Goal: Task Accomplishment & Management: Use online tool/utility

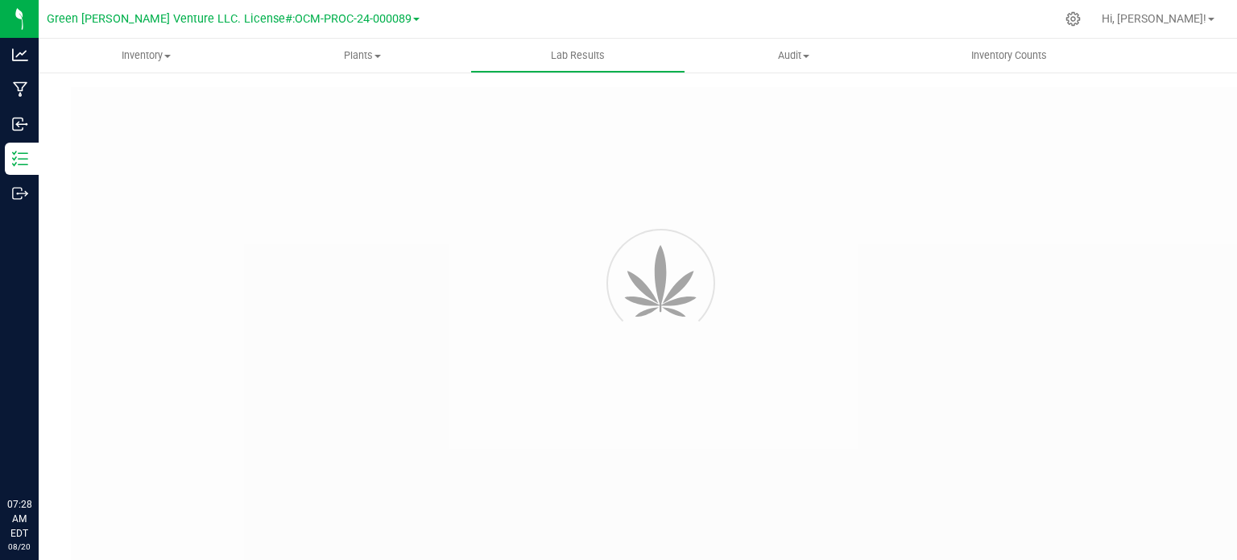
type input "NYFCCMF-20250624-034"
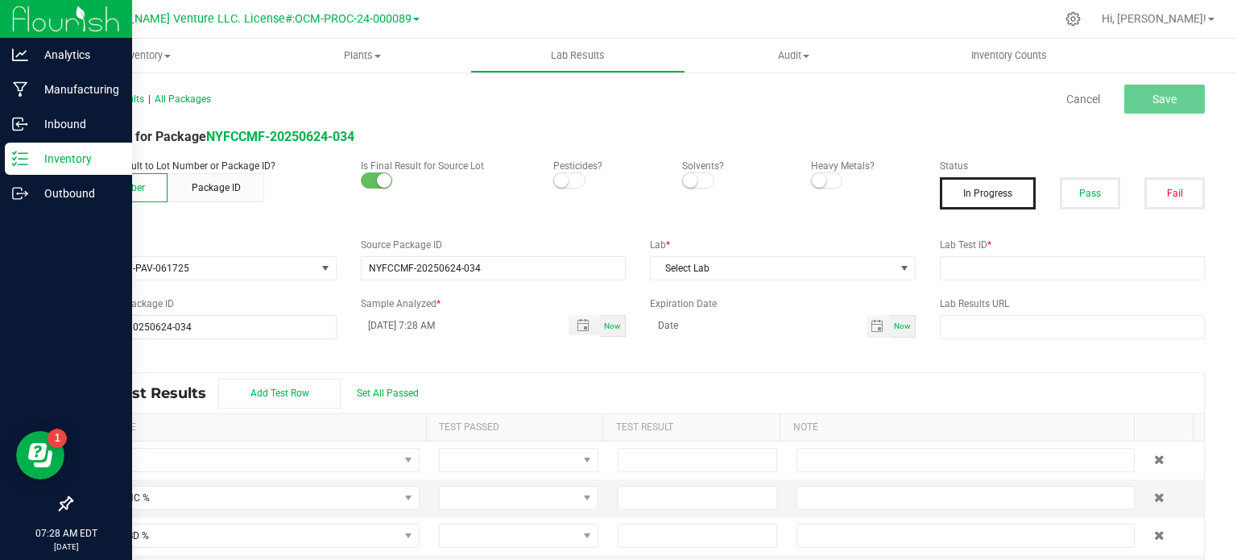
click at [67, 157] on p "Inventory" at bounding box center [76, 158] width 97 height 19
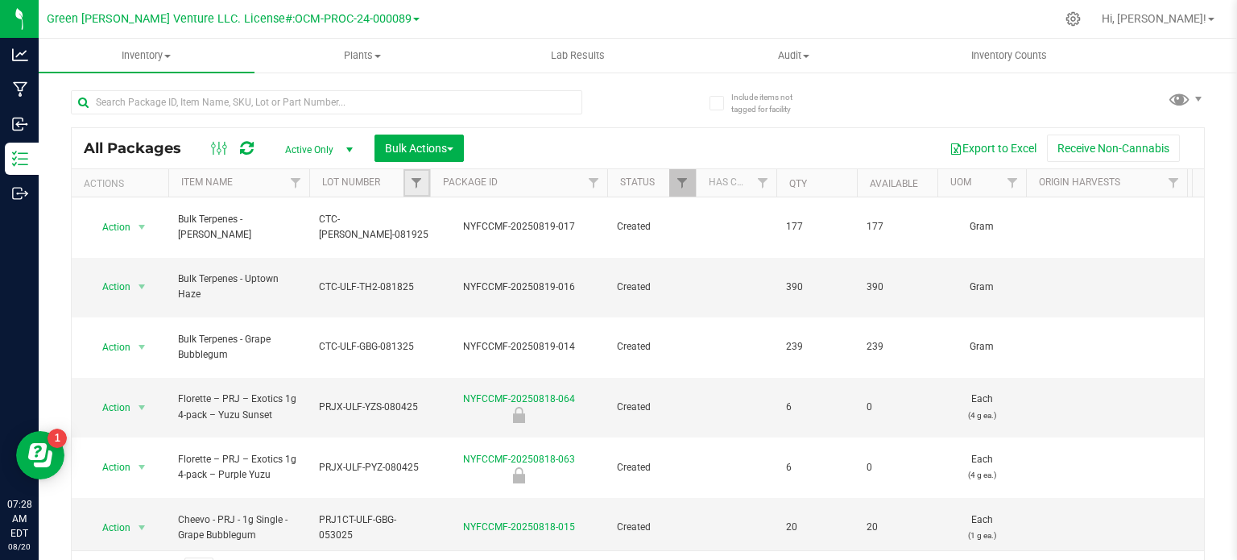
click at [412, 190] on link "Filter" at bounding box center [416, 182] width 27 height 27
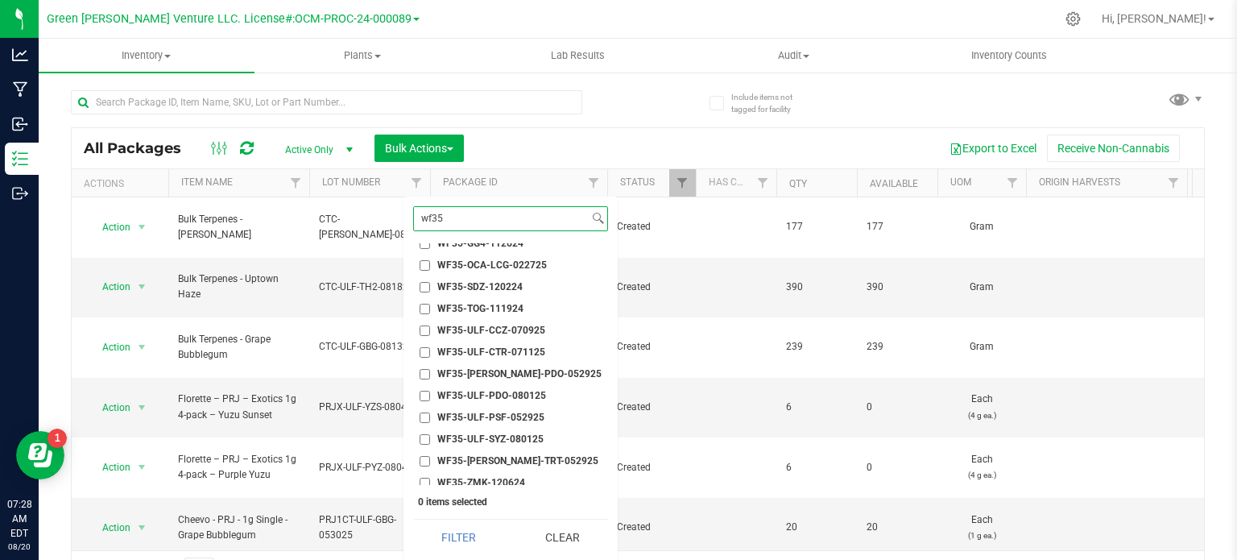
scroll to position [163, 0]
type input "wf35"
click at [419, 399] on input "WF35-ULF-PDO-080125" at bounding box center [424, 398] width 10 height 10
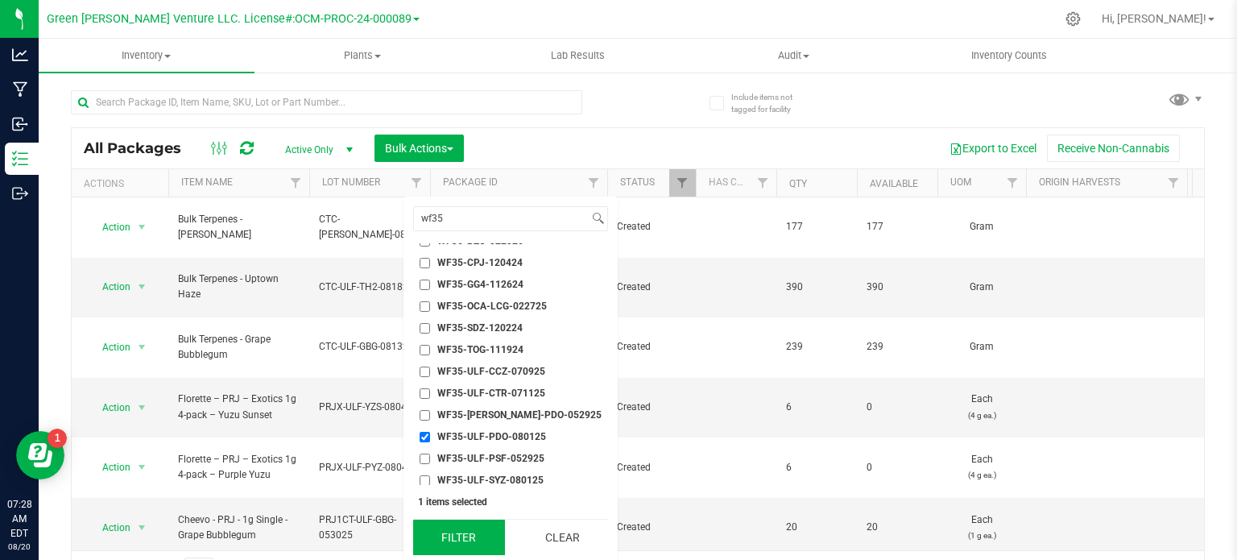
click at [446, 536] on button "Filter" at bounding box center [459, 536] width 92 height 35
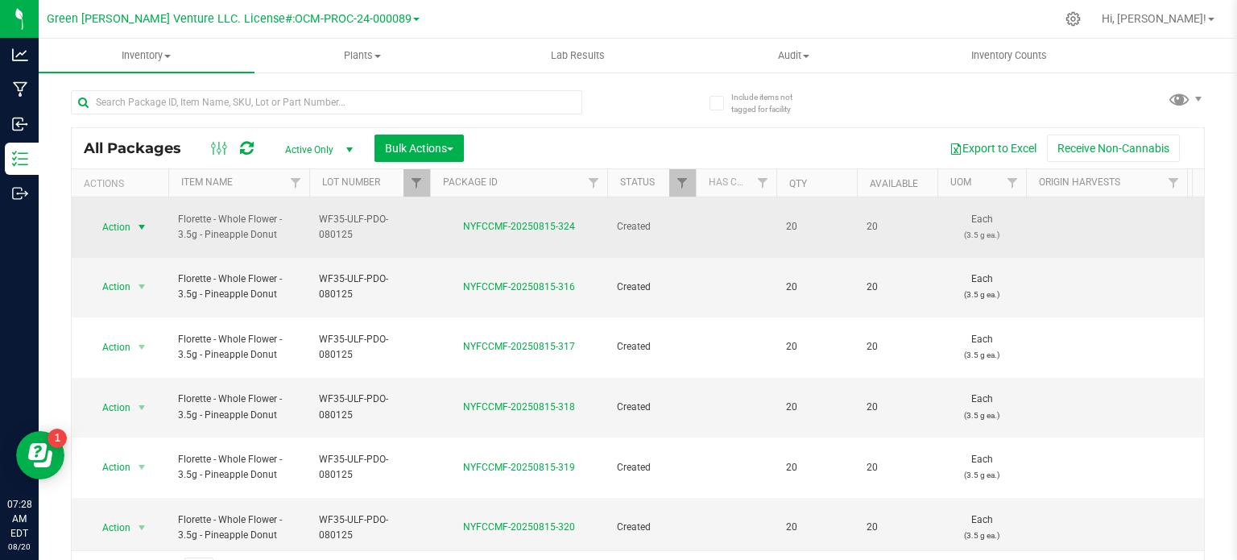
click at [138, 221] on span "select" at bounding box center [141, 227] width 13 height 13
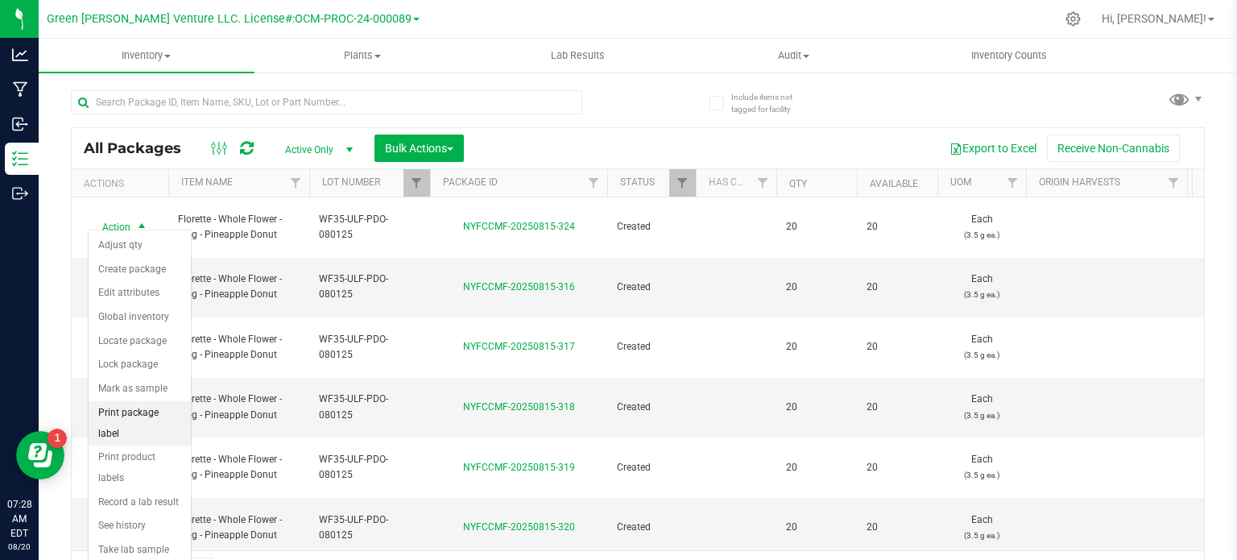
click at [121, 412] on li "Print package label" at bounding box center [140, 423] width 102 height 44
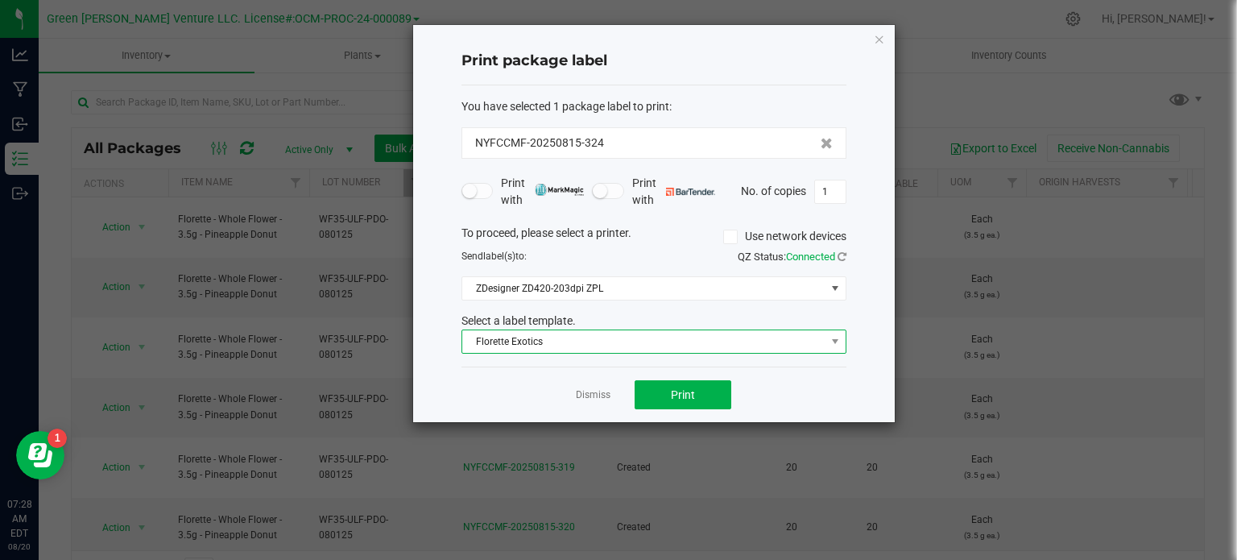
click at [535, 345] on span "Florette Exotics" at bounding box center [643, 341] width 363 height 23
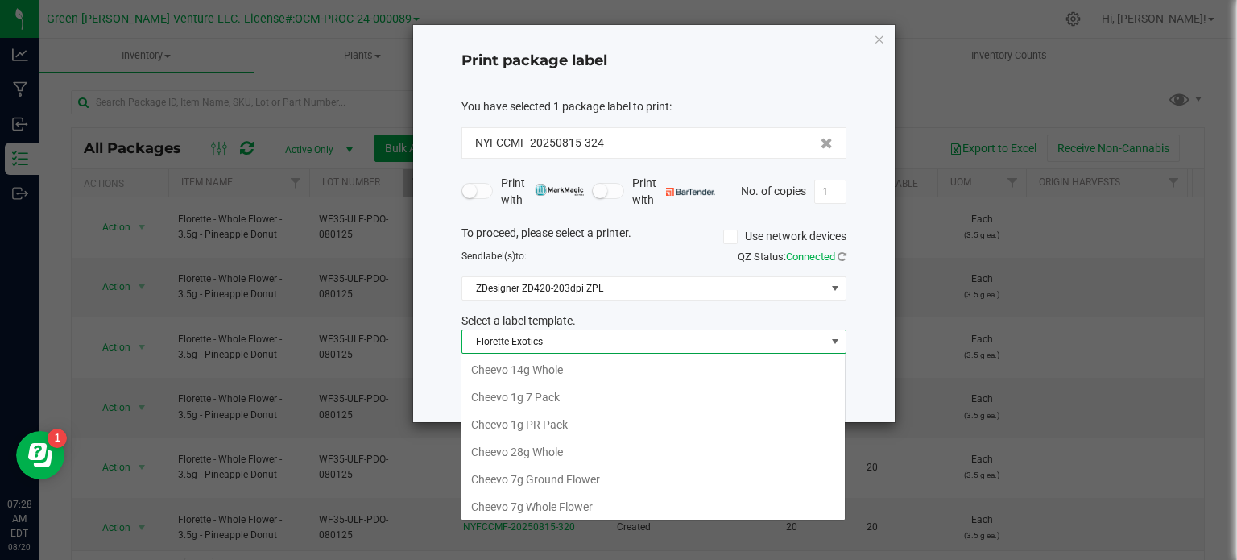
scroll to position [164, 0]
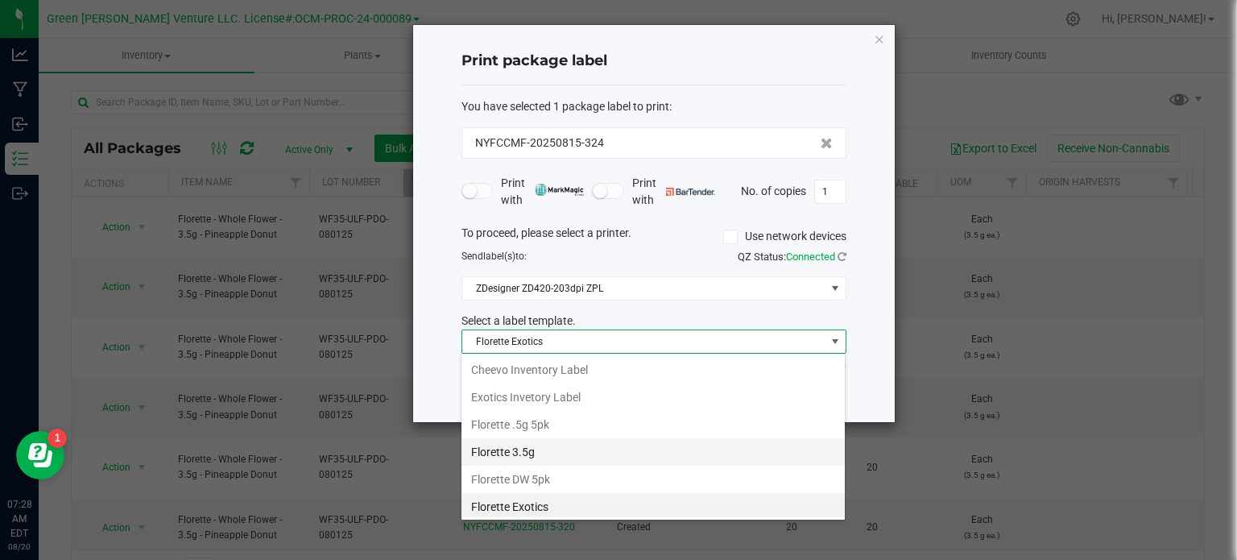
click at [525, 450] on li "Florette 3.5g" at bounding box center [652, 451] width 383 height 27
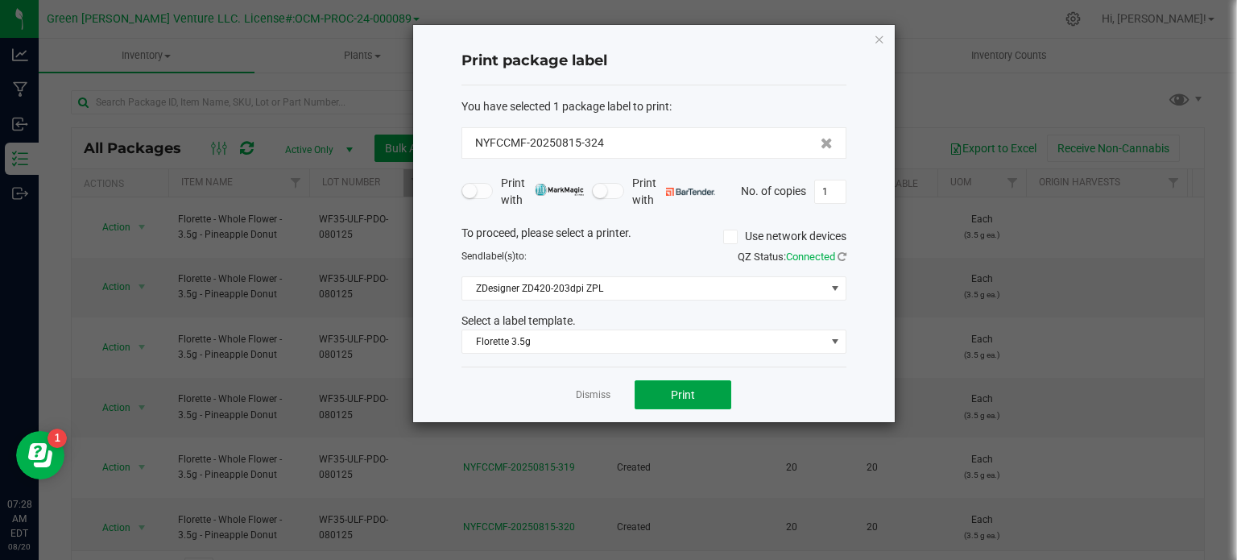
drag, startPoint x: 663, startPoint y: 395, endPoint x: 601, endPoint y: 488, distance: 111.9
click at [601, 488] on ngb-modal-window "Print package label You have selected 1 package label to print : NYFCCMF-202508…" at bounding box center [624, 280] width 1249 height 560
click at [744, 282] on span "ZDesigner ZD420-203dpi ZPL" at bounding box center [643, 288] width 363 height 23
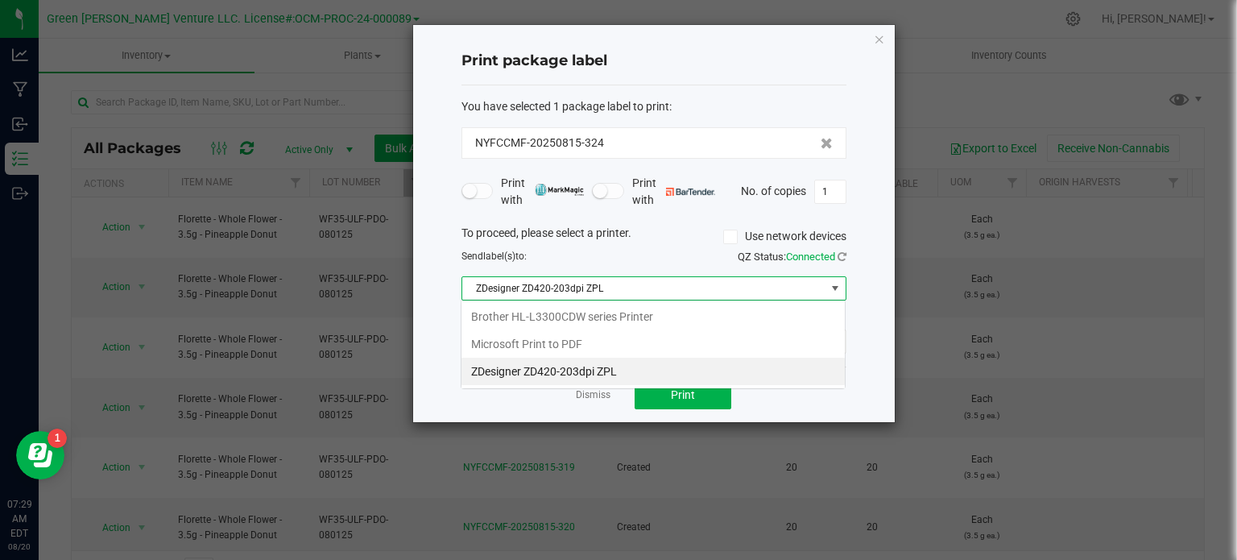
scroll to position [23, 385]
click at [624, 372] on ZPL "ZDesigner ZD420-203dpi ZPL" at bounding box center [652, 370] width 383 height 27
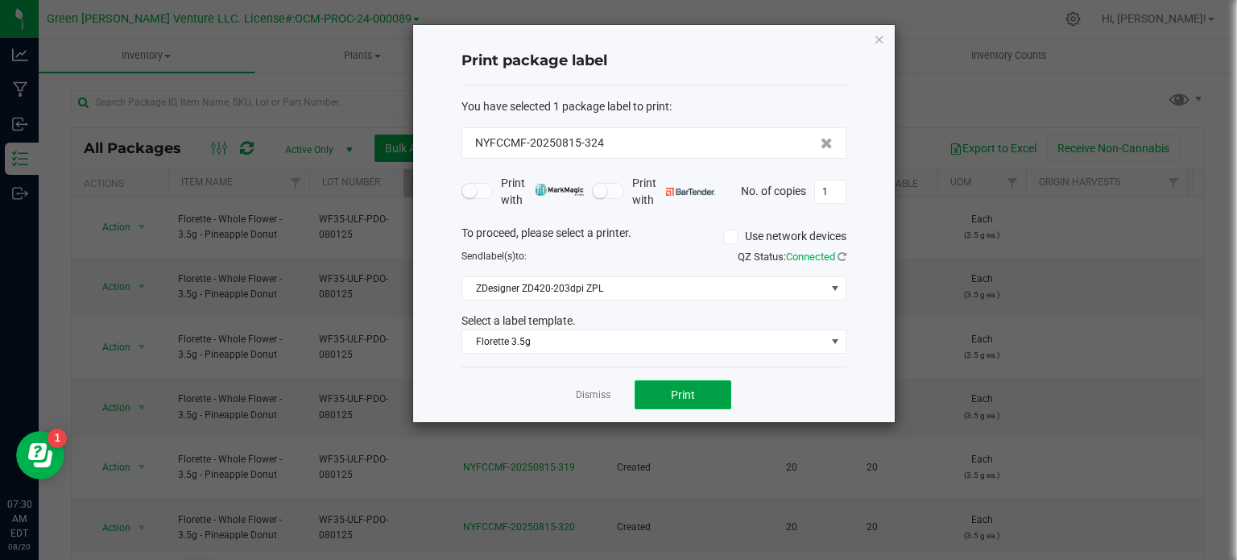
click at [674, 391] on span "Print" at bounding box center [683, 394] width 24 height 13
click at [593, 400] on link "Dismiss" at bounding box center [593, 395] width 35 height 14
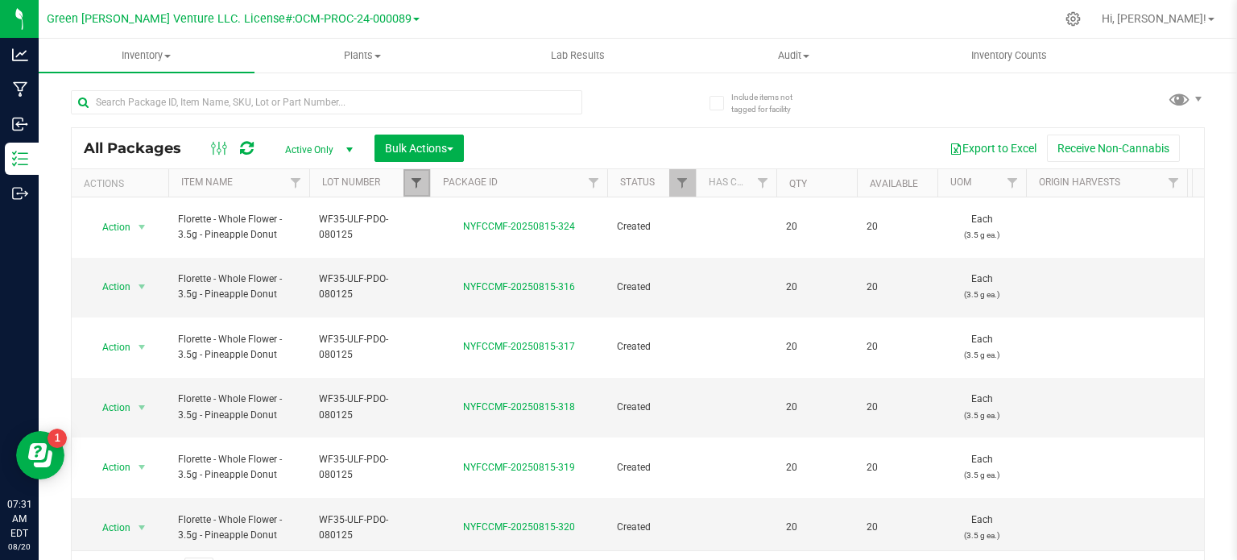
click at [415, 176] on span "Filter" at bounding box center [416, 182] width 13 height 13
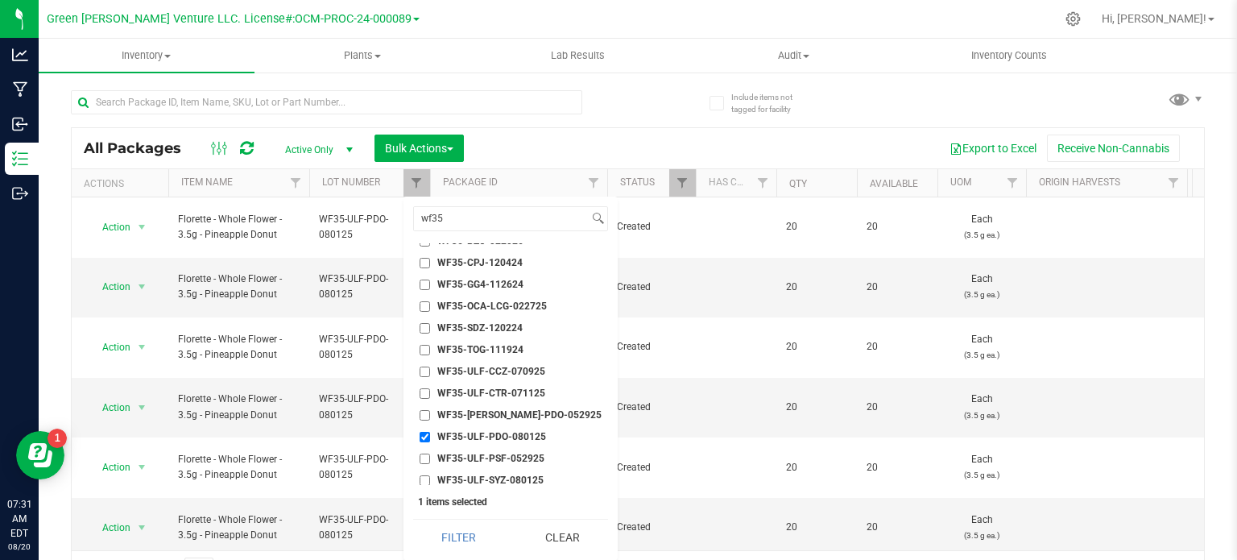
click at [421, 432] on input "WF35-ULF-PDO-080125" at bounding box center [424, 437] width 10 height 10
checkbox input "false"
click at [463, 225] on input "wf35" at bounding box center [501, 218] width 175 height 23
type input "w"
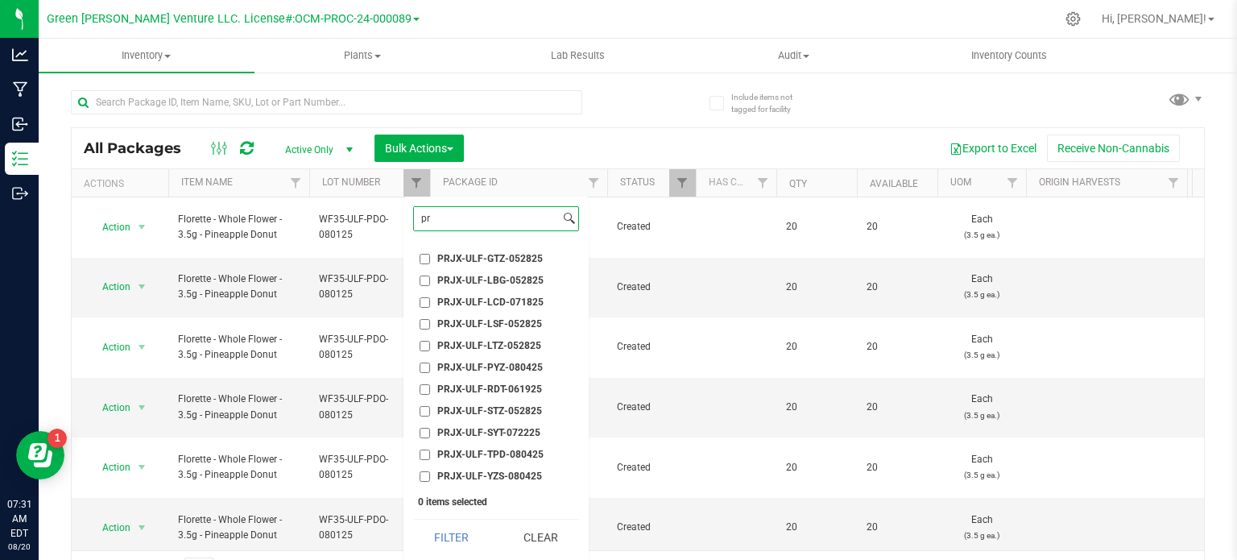
scroll to position [2818, 0]
type input "p"
type input "cprj"
click at [503, 304] on span "CPRJ7-GWV-RDL-012225" at bounding box center [495, 302] width 116 height 10
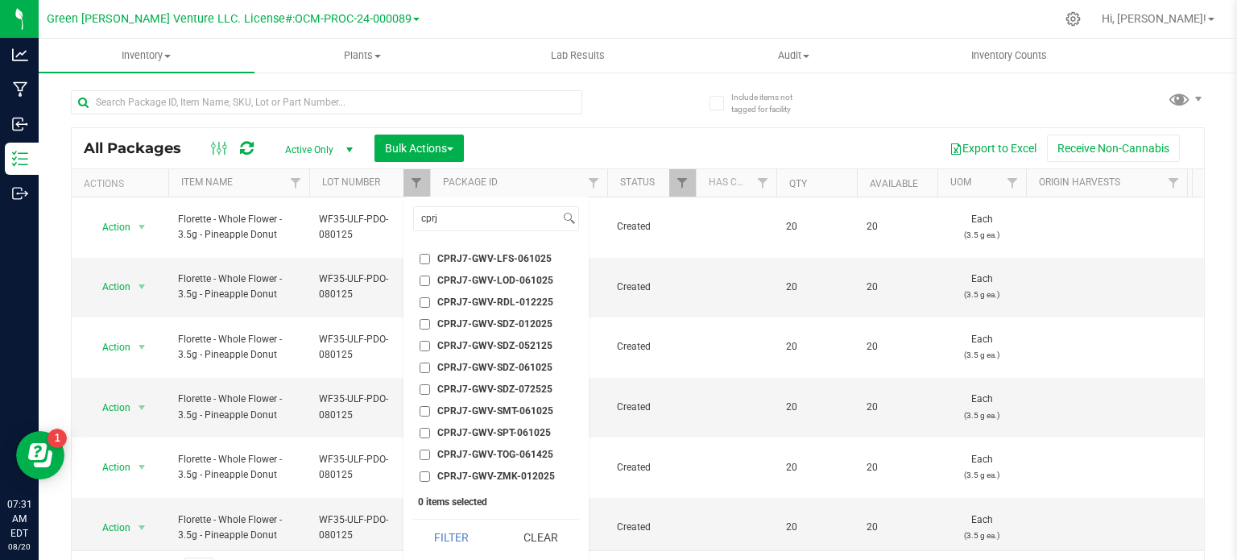
click at [430, 304] on input "CPRJ7-GWV-RDL-012225" at bounding box center [424, 302] width 10 height 10
checkbox input "true"
click at [428, 540] on button "Filter" at bounding box center [451, 536] width 77 height 35
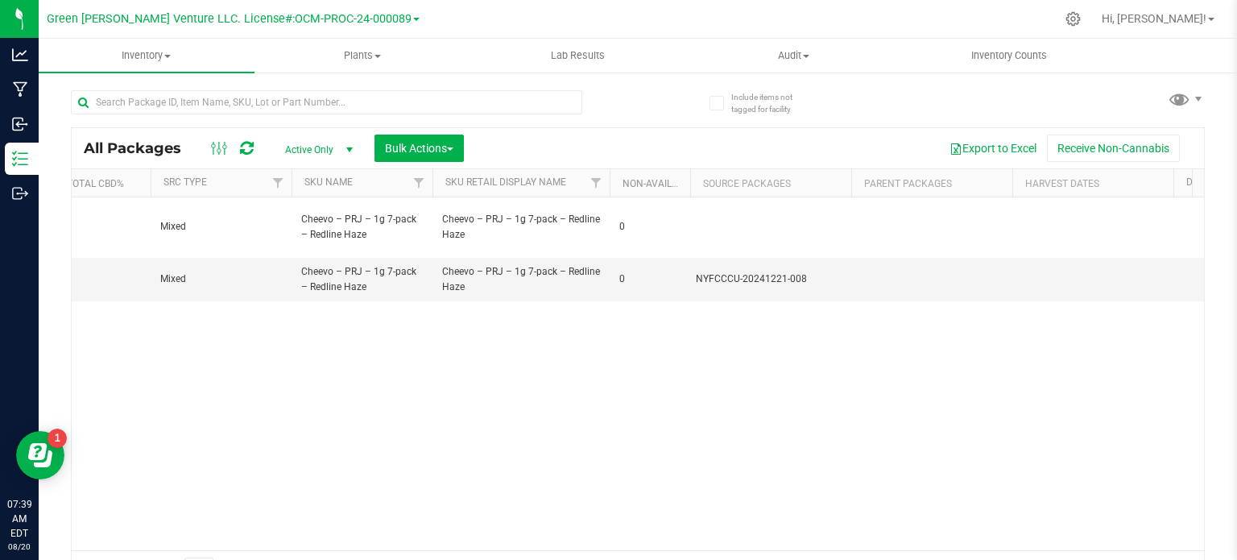
scroll to position [0, 4070]
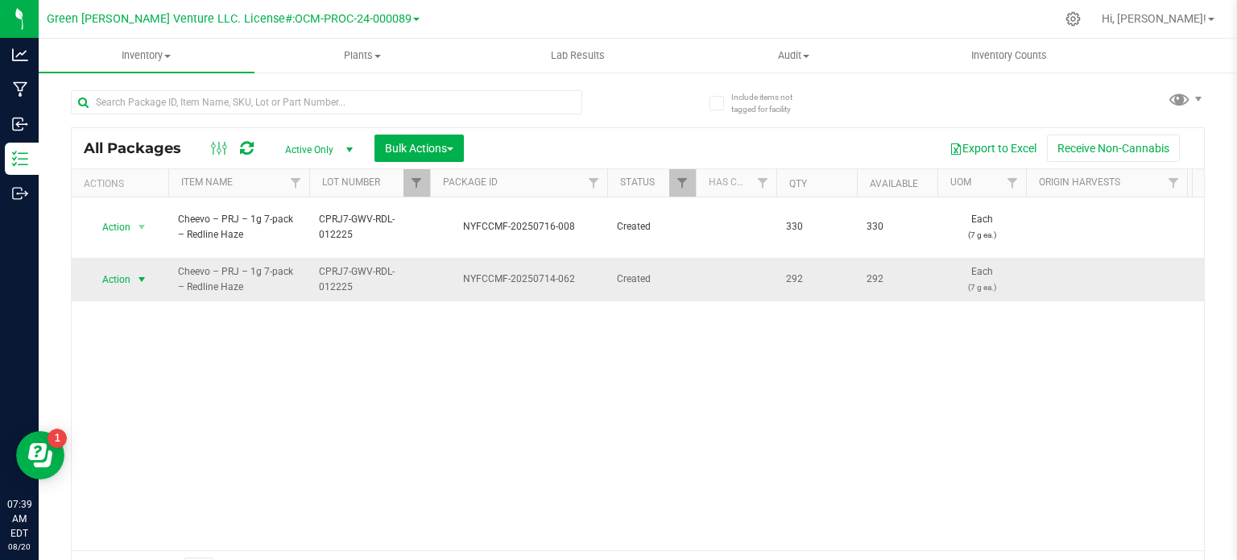
click at [120, 268] on span "Action" at bounding box center [109, 279] width 43 height 23
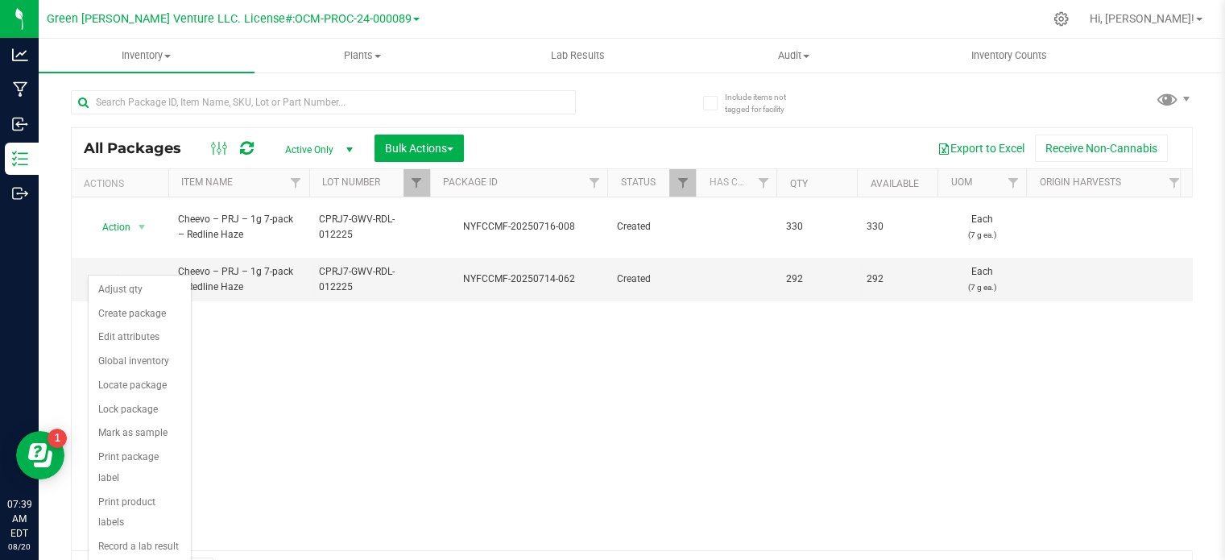
click at [412, 387] on div "Action Action Adjust qty Create package Edit attributes Global inventory Locate…" at bounding box center [632, 373] width 1120 height 353
